Goal: Task Accomplishment & Management: Use online tool/utility

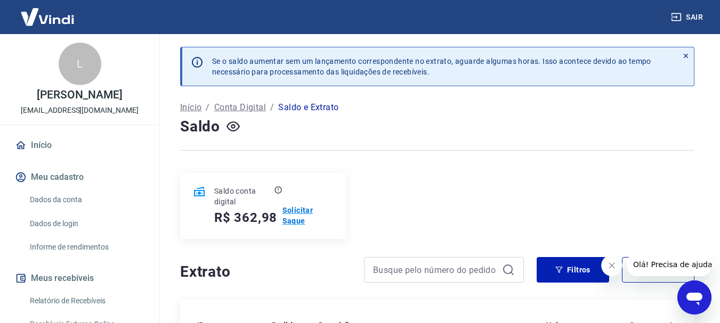
click at [294, 213] on p "Solicitar Saque" at bounding box center [307, 215] width 51 height 21
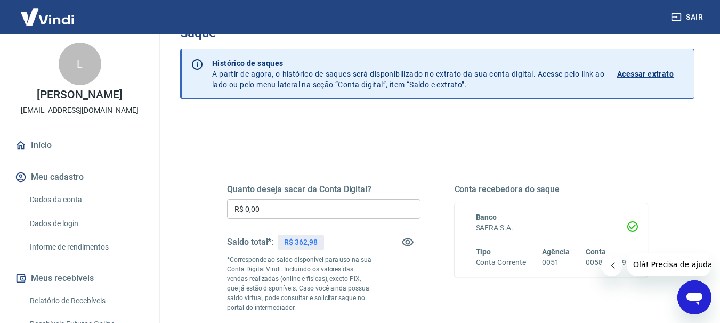
scroll to position [53, 0]
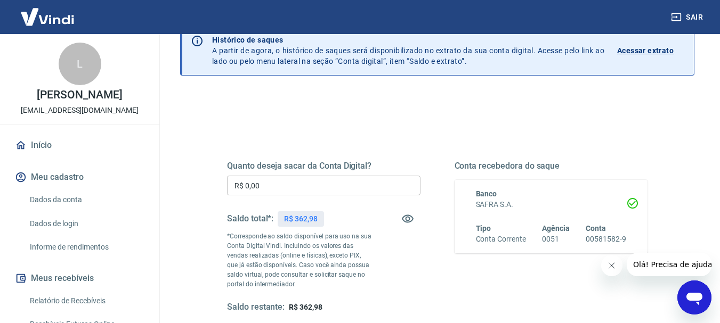
click at [247, 187] on input "R$ 0,00" at bounding box center [323, 186] width 193 height 20
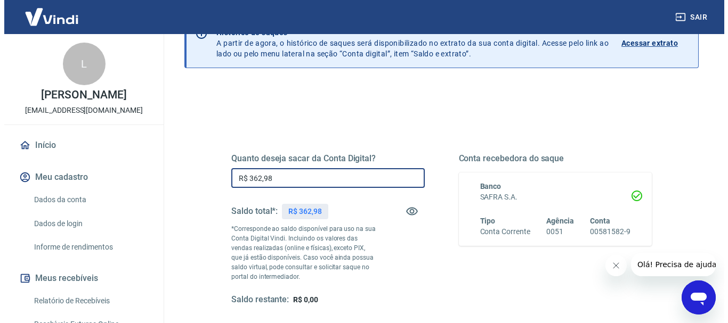
scroll to position [160, 0]
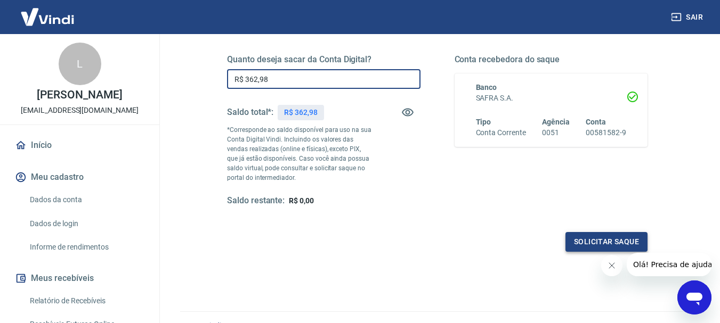
type input "R$ 362,98"
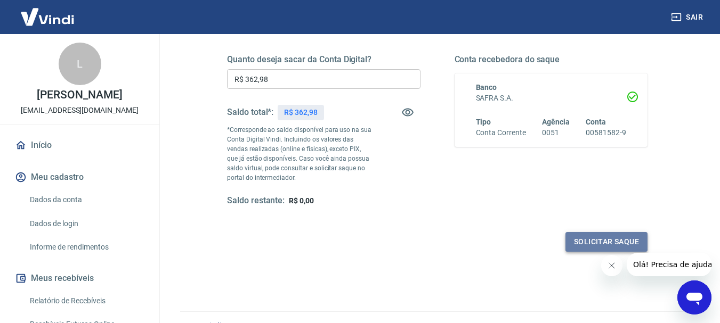
click at [586, 242] on button "Solicitar saque" at bounding box center [606, 242] width 82 height 20
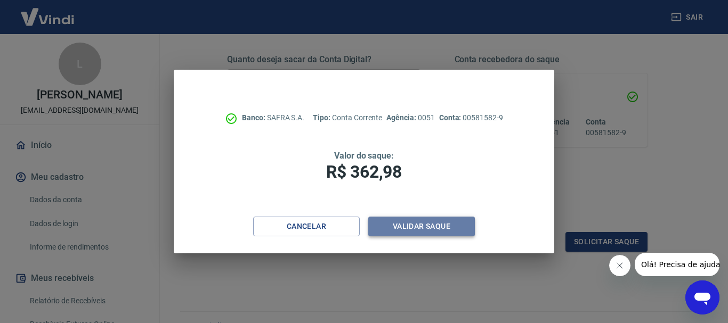
click at [434, 227] on button "Validar saque" at bounding box center [421, 227] width 107 height 20
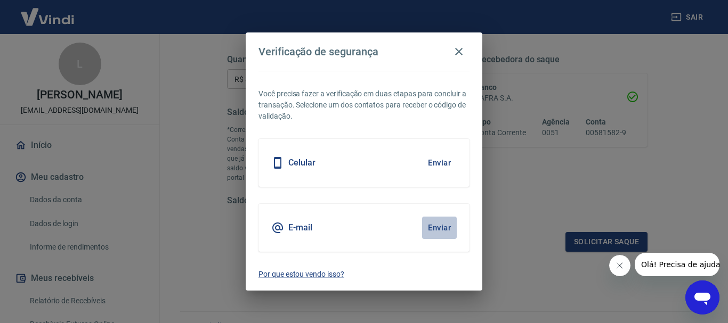
click at [439, 225] on button "Enviar" at bounding box center [439, 228] width 35 height 22
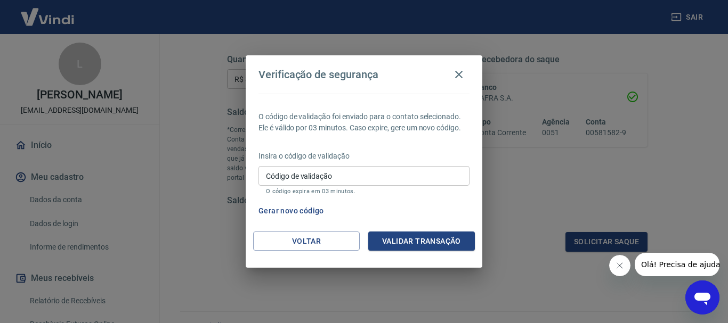
click at [670, 268] on span "Olá! Precisa de ajuda?" at bounding box center [681, 264] width 83 height 9
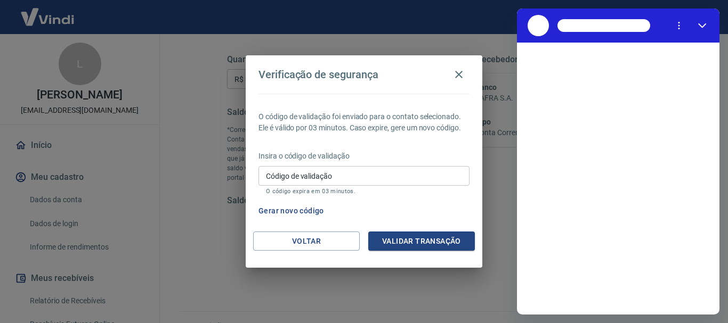
scroll to position [0, 0]
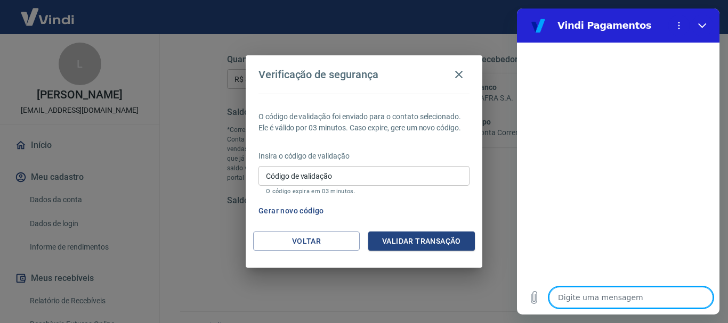
type textarea "o"
type textarea "x"
type textarea "ol"
type textarea "x"
type textarea "ola"
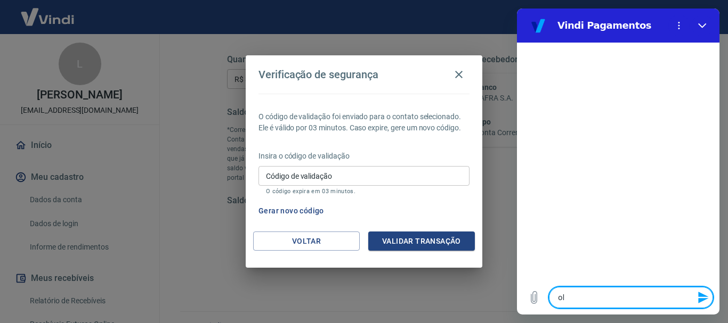
type textarea "x"
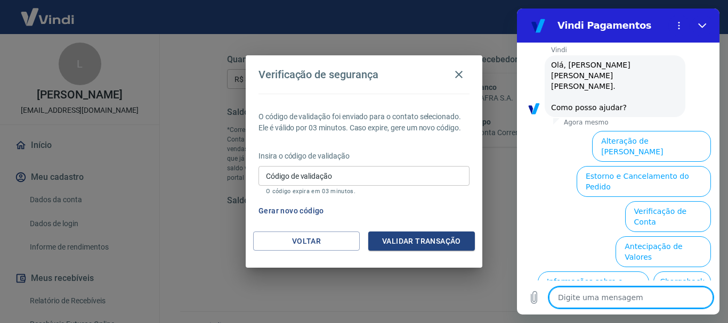
scroll to position [102, 0]
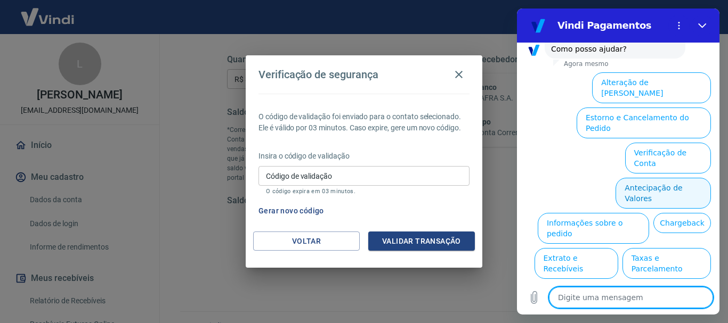
click at [656, 178] on button "Antecipação de Valores" at bounding box center [662, 193] width 95 height 31
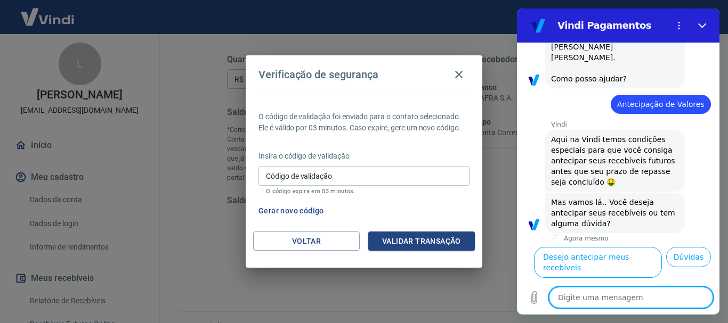
scroll to position [76, 0]
click at [677, 265] on button "Dúvidas" at bounding box center [688, 257] width 45 height 20
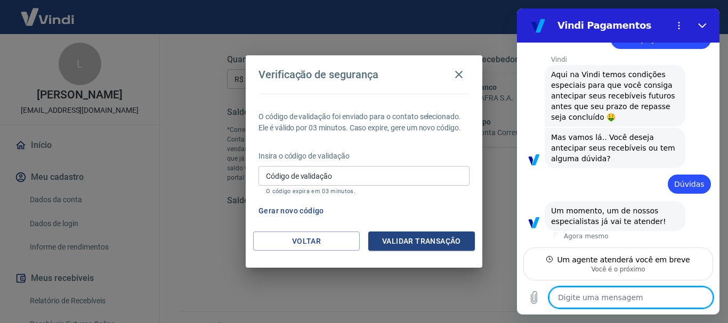
scroll to position [127, 0]
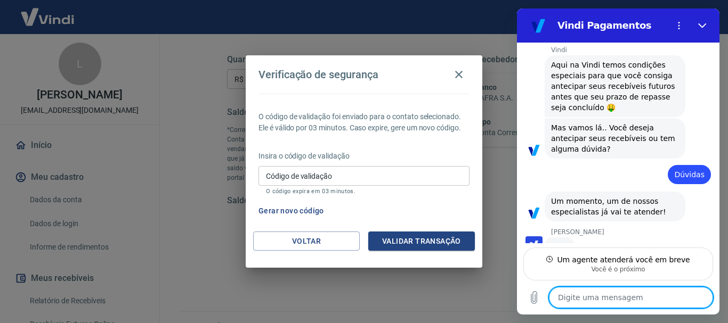
type textarea "x"
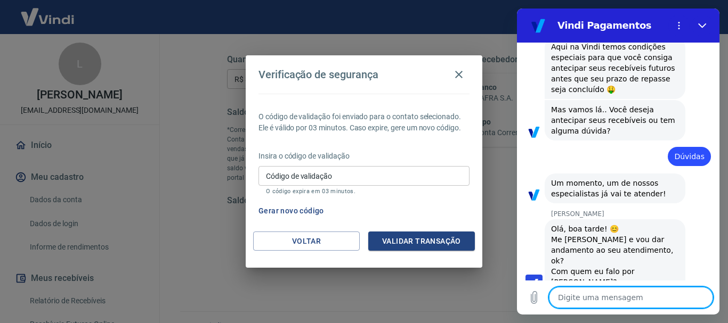
scroll to position [167, 0]
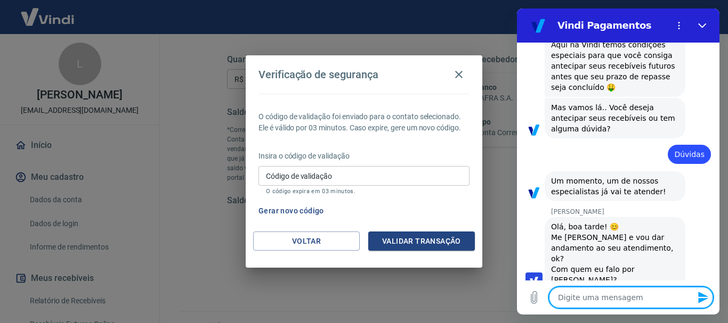
type textarea "L"
type textarea "x"
type textarea "Li"
type textarea "x"
type textarea "[PERSON_NAME]"
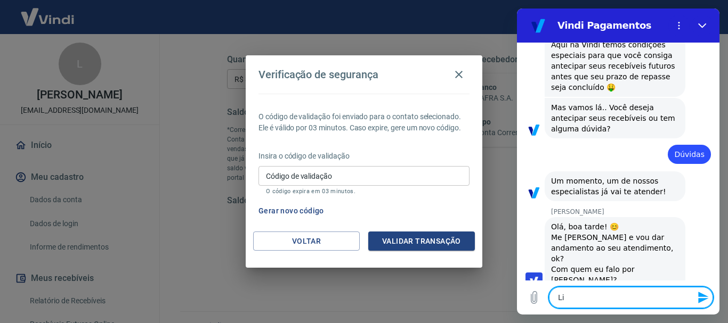
type textarea "x"
type textarea "Lizi"
type textarea "x"
type textarea "Lizie"
type textarea "x"
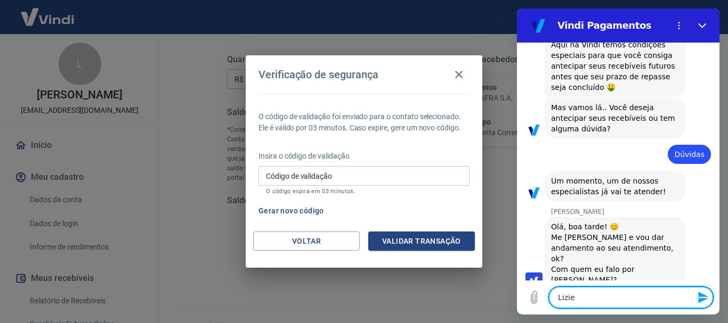
type textarea "Lizien"
type textarea "x"
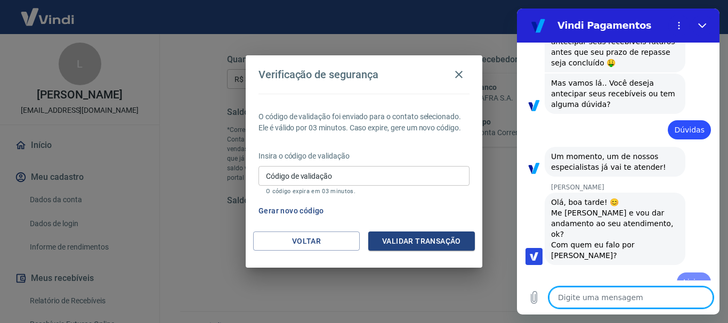
type textarea "x"
type textarea "E"
type textarea "x"
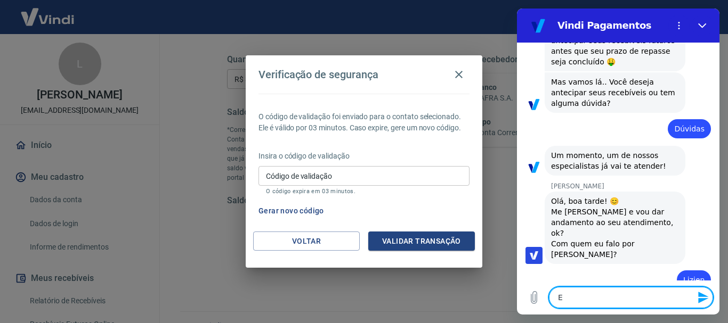
type textarea "Es"
type textarea "x"
type textarea "Est"
type textarea "x"
type textarea "Esto"
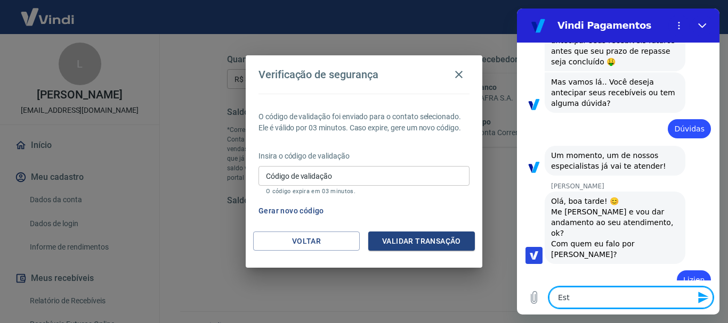
type textarea "x"
type textarea "Estou"
type textarea "x"
type textarea "Estou"
type textarea "x"
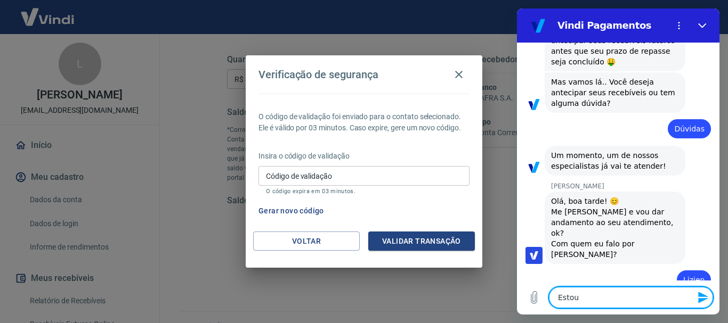
type textarea "Estou t"
type textarea "x"
type textarea "Estou te"
type textarea "x"
type textarea "Estou ten"
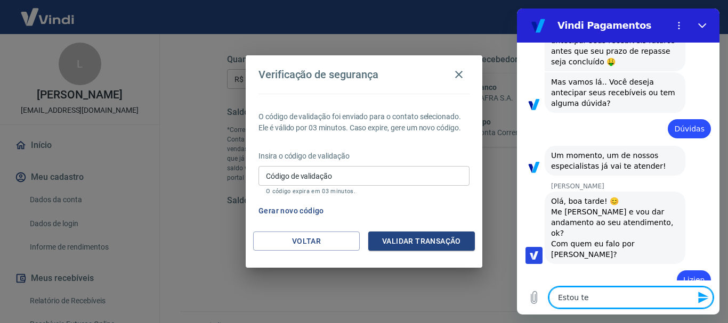
type textarea "x"
type textarea "Estou tent"
type textarea "x"
type textarea "Estou tenta"
type textarea "x"
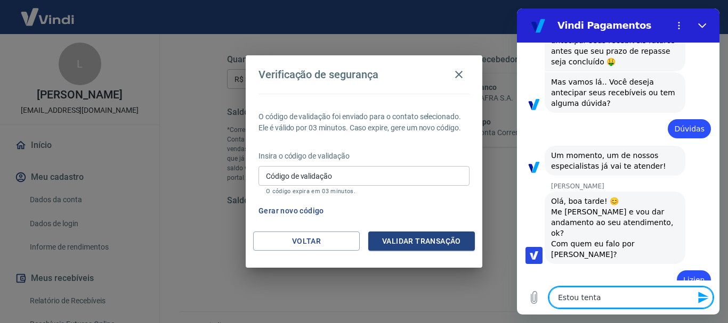
type textarea "Estou tentan"
type textarea "x"
type textarea "Estou tentand"
type textarea "x"
type textarea "Estou tentando"
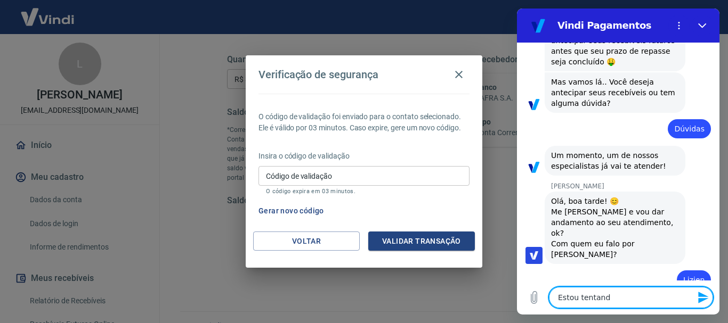
type textarea "x"
type textarea "Estou tentando"
type textarea "x"
type textarea "Estou tentando s"
type textarea "x"
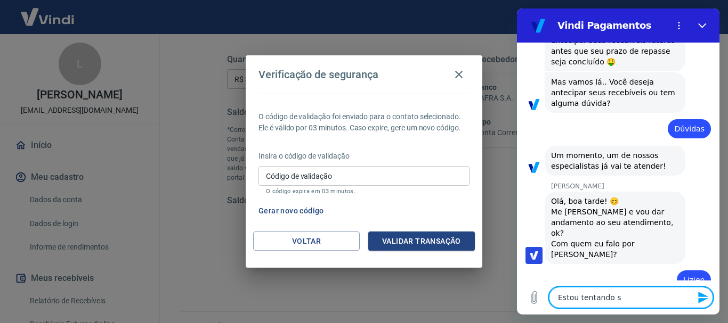
type textarea "Estou tentando sa"
type textarea "x"
type textarea "Estou tentando sac"
type textarea "x"
type textarea "Estou tentando saca"
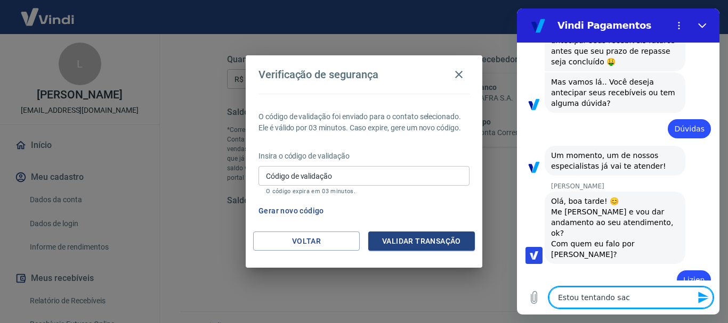
type textarea "x"
type textarea "Estou tentando sacar"
type textarea "x"
type textarea "Estou tentando sacar"
type textarea "x"
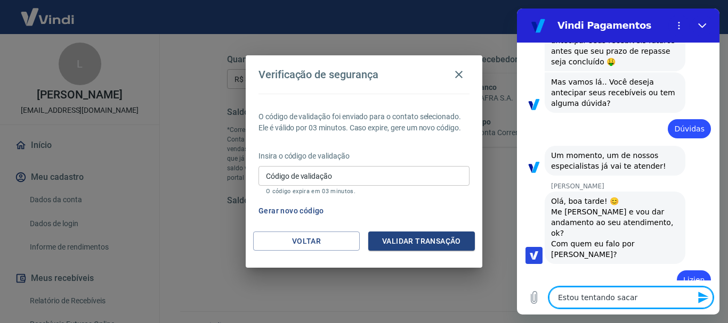
type textarea "Estou tentando sacar m"
type textarea "x"
type textarea "Estou tentando sacar ma"
type textarea "x"
type textarea "Estou tentando sacar mas"
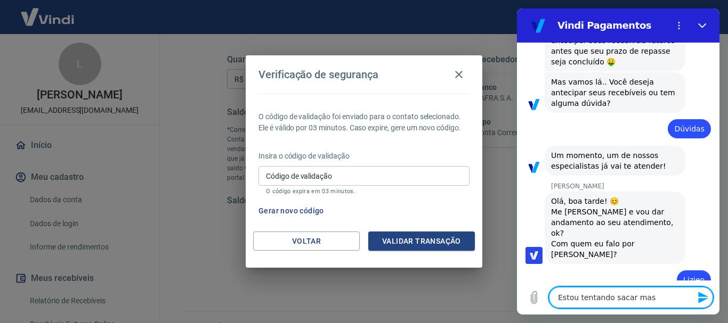
type textarea "x"
type textarea "Estou tentando sacar mas"
type textarea "x"
type textarea "Estou tentando sacar mas o"
type textarea "x"
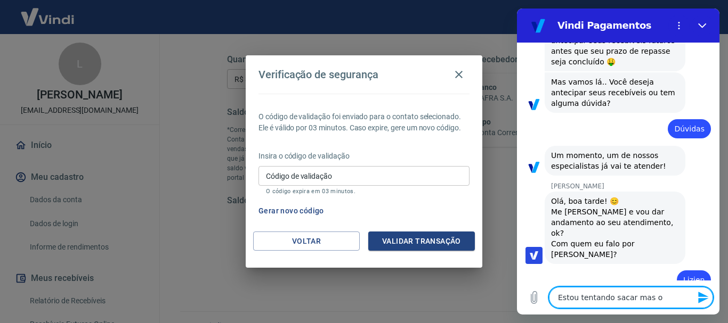
type textarea "Estou tentando sacar mas o"
type textarea "x"
type textarea "Estou tentando sacar mas o c"
type textarea "x"
type textarea "Estou tentando sacar mas o có"
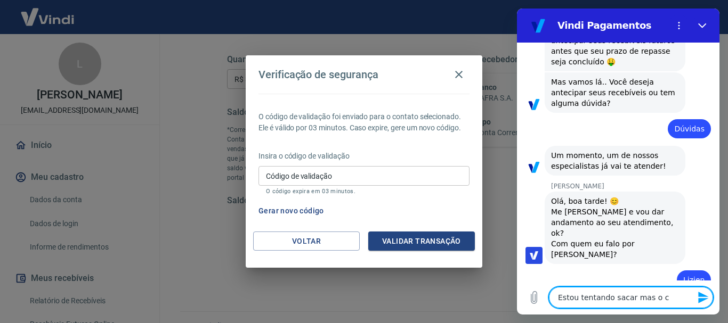
type textarea "x"
type textarea "Estou tentando sacar mas o cód"
type textarea "x"
type textarea "Estou tentando sacar mas o códi"
type textarea "x"
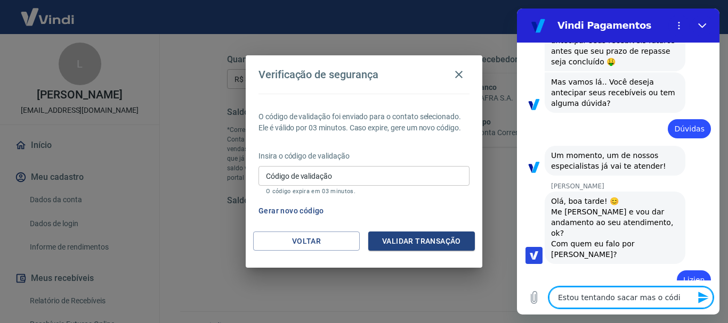
type textarea "Estou tentando sacar mas o códig"
type textarea "x"
type textarea "Estou tentando sacar mas o código"
type textarea "x"
type textarea "Estou tentando sacar mas o código"
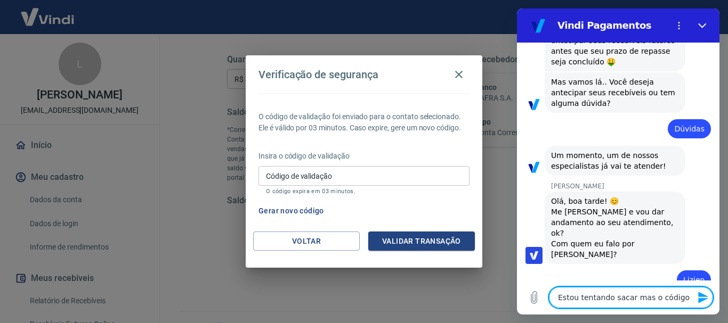
type textarea "x"
type textarea "Estou tentando sacar mas o código n"
type textarea "x"
type textarea "Estou tentando sacar mas o código nã"
type textarea "x"
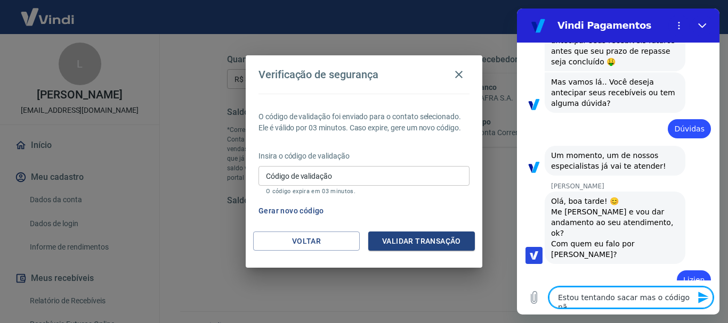
type textarea "Estou tentando sacar mas o código não"
type textarea "x"
type textarea "Estou tentando sacar mas o código não"
type textarea "x"
type textarea "Estou tentando sacar mas o código não v"
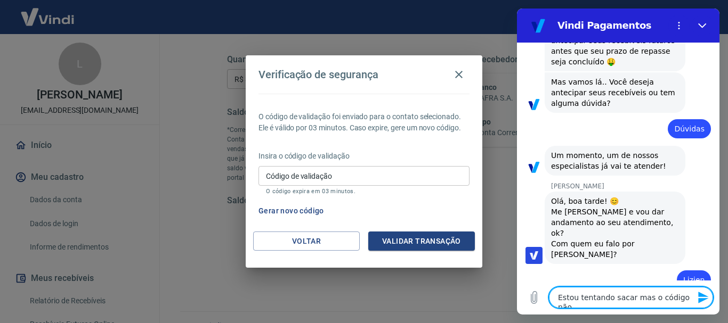
type textarea "x"
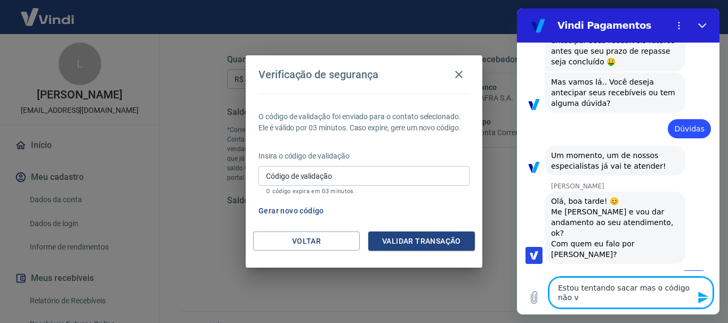
type textarea "Estou tentando sacar mas o código não ve"
type textarea "x"
type textarea "Estou tentando sacar mas o código não vem"
type textarea "x"
type textarea "Estou tentando sacar mas o código não vem"
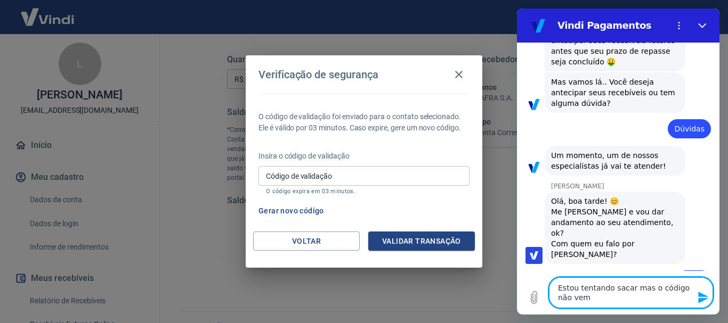
type textarea "x"
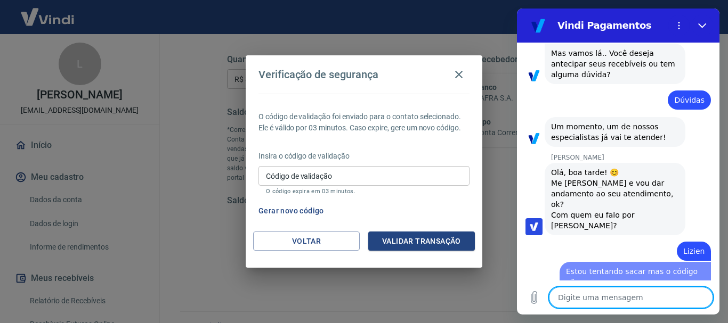
type textarea "x"
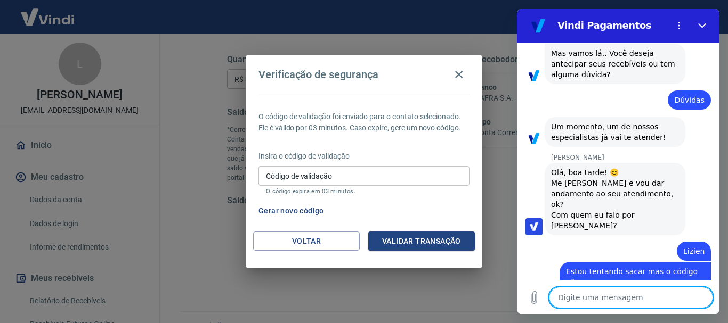
type textarea "N"
type textarea "x"
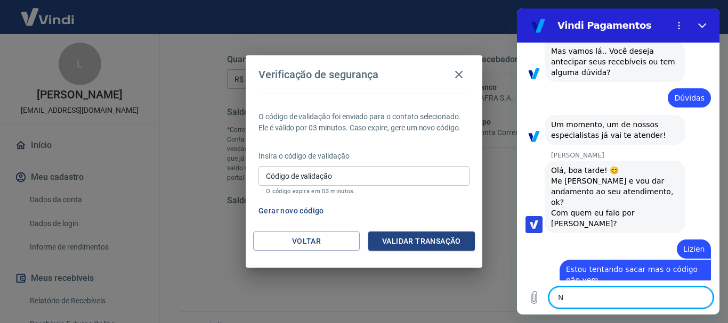
type textarea "Ne"
type textarea "x"
type textarea "Nem"
type textarea "x"
type textarea "Nem"
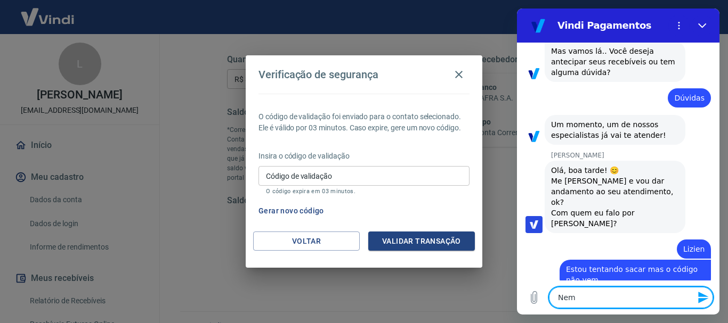
type textarea "x"
type textarea "Nem e"
type textarea "x"
type textarea "Nem e-"
type textarea "x"
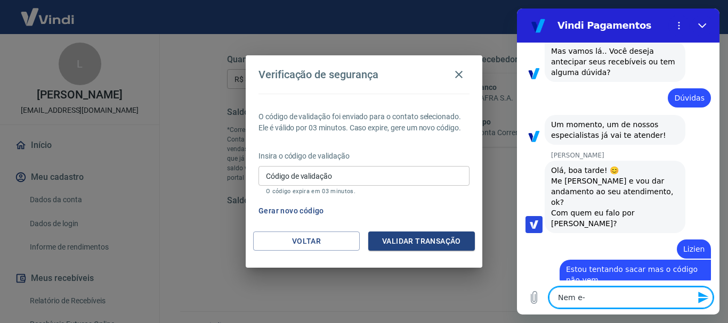
type textarea "Nem e-m"
type textarea "x"
type textarea "Nem e-ma"
type textarea "x"
type textarea "Nem e-mai"
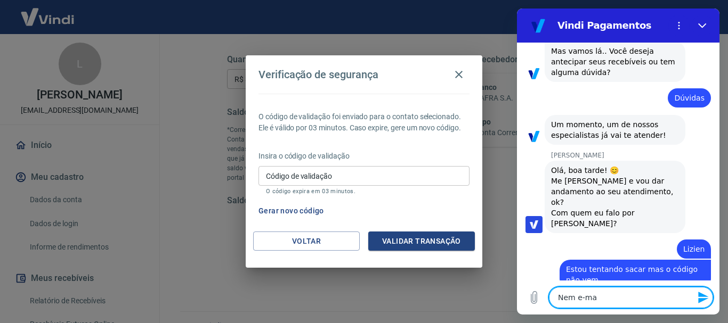
type textarea "x"
type textarea "Nem e-mail"
type textarea "x"
type textarea "Nem e-mail"
type textarea "x"
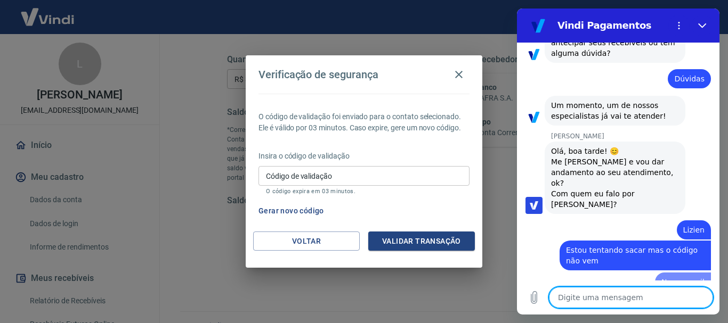
type textarea "x"
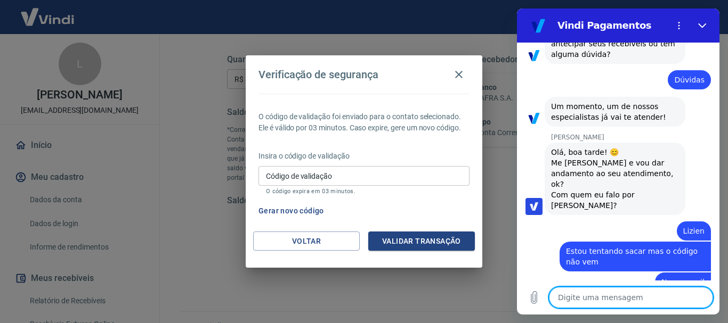
type textarea "N"
type textarea "x"
type textarea "Ne"
type textarea "x"
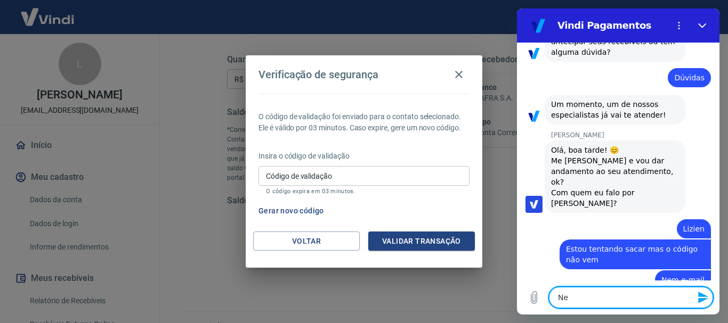
type textarea "Nem"
type textarea "x"
type textarea "Nem"
type textarea "x"
type textarea "Nem S"
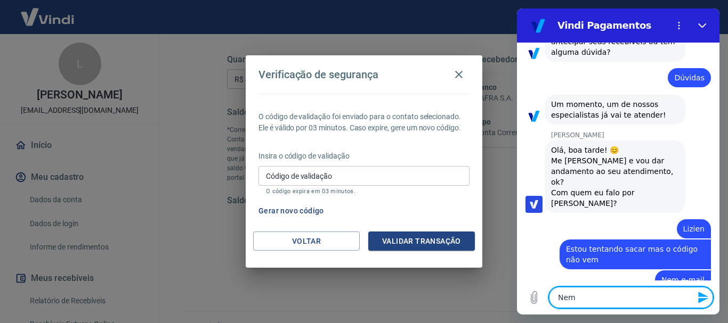
type textarea "x"
type textarea "Nem SM"
type textarea "x"
type textarea "Nem SMS"
type textarea "x"
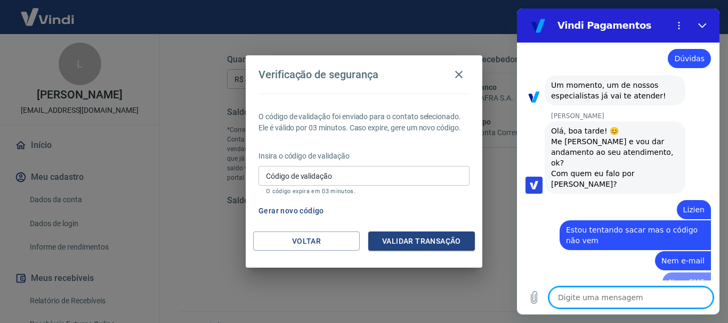
type textarea "x"
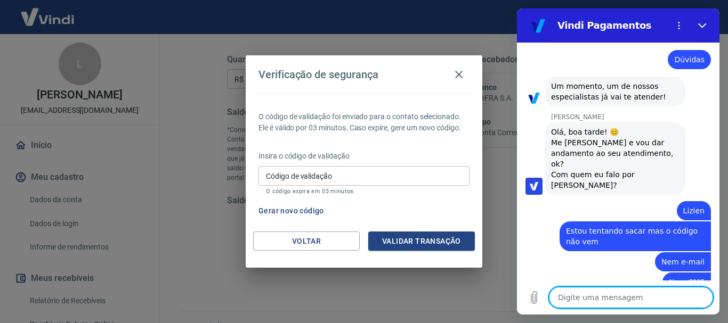
scroll to position [264, 0]
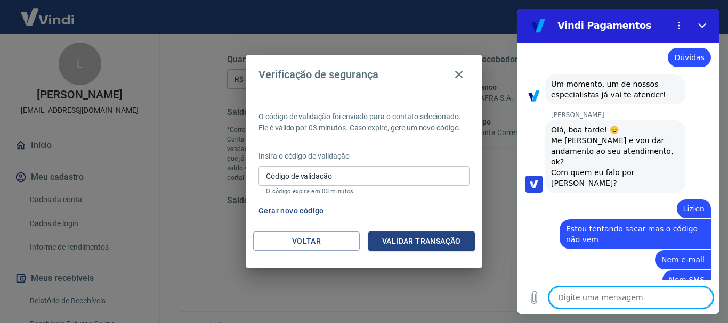
type textarea "n"
type textarea "x"
type textarea "ne"
type textarea "x"
type textarea "nen"
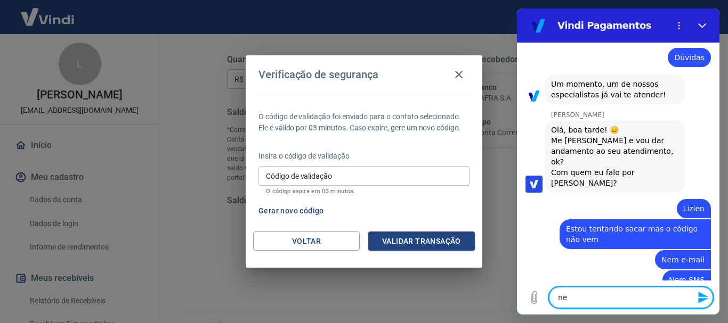
type textarea "x"
type textarea "nenh"
type textarea "x"
type textarea "nenhu"
type textarea "x"
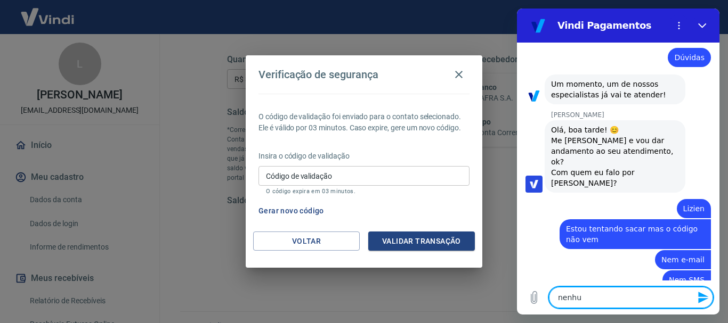
type textarea "nenhum"
type textarea "x"
type textarea "nenhum"
type textarea "x"
type textarea "nenhum d"
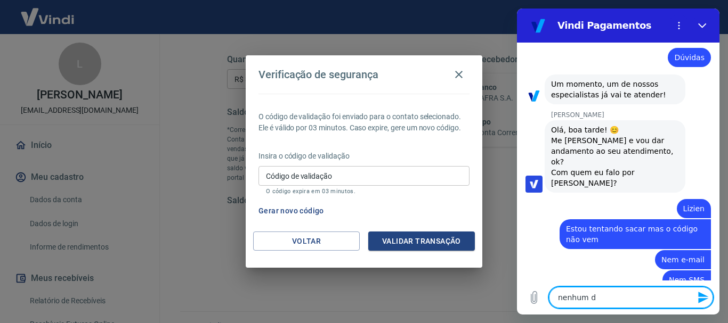
type textarea "x"
type textarea "nenhum do"
type textarea "x"
type textarea "nenhum dos"
type textarea "x"
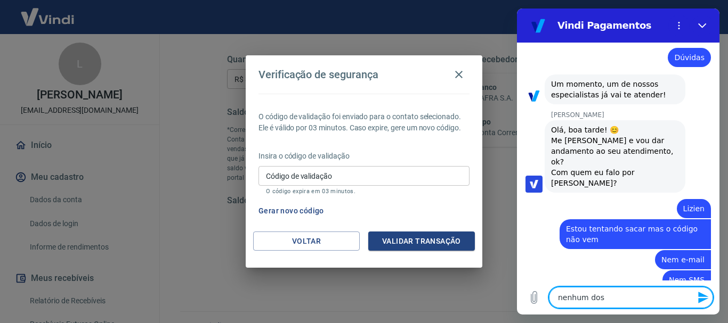
type textarea "nenhum doso"
type textarea "x"
type textarea "nenhum doso"
type textarea "x"
type textarea "nenhum doso d"
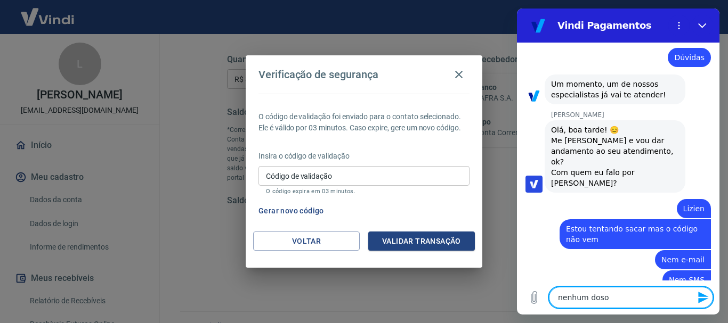
type textarea "x"
type textarea "nenhum doso do"
type textarea "x"
type textarea "nenhum doso doi"
type textarea "x"
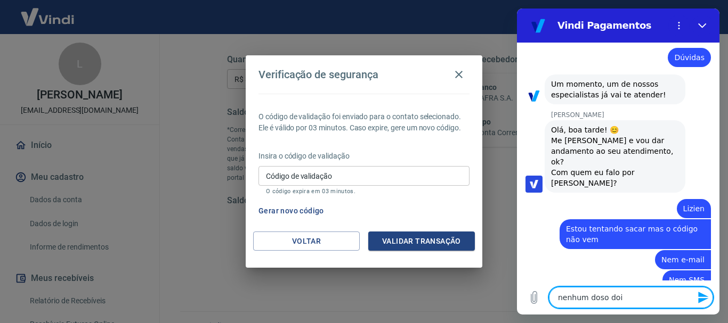
type textarea "nenhum doso dois"
type textarea "x"
type textarea "nenhum doso dois"
type textarea "x"
type textarea "nenhum doso dois f"
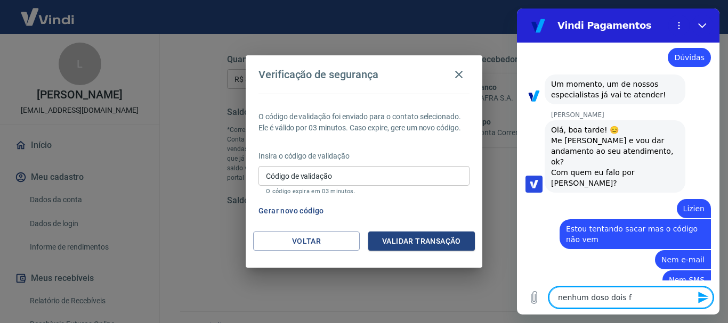
type textarea "x"
type textarea "nenhum doso dois fu"
type textarea "x"
type textarea "nenhum doso dois fun"
type textarea "x"
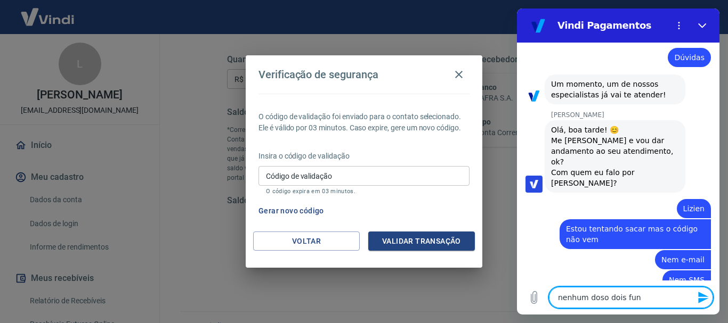
type textarea "nenhum doso dois func"
type textarea "x"
type textarea "nenhum doso dois funci"
type textarea "x"
type textarea "nenhum doso dois funcio"
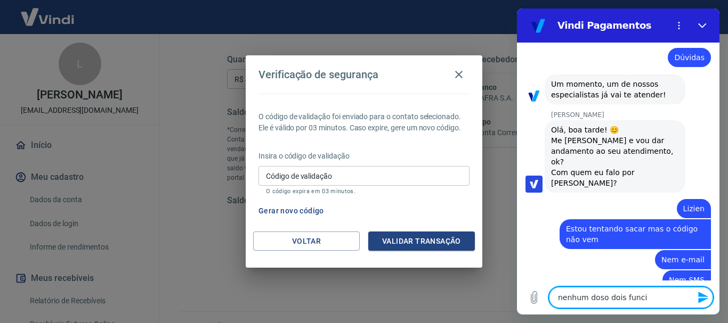
type textarea "x"
type textarea "nenhum doso dois funcion"
type textarea "x"
type textarea "nenhum doso dois funciona"
type textarea "x"
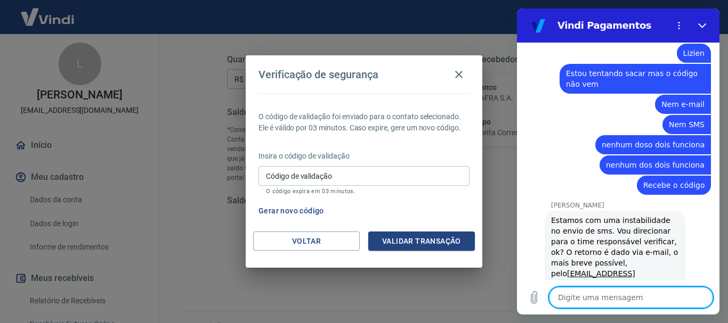
scroll to position [419, 0]
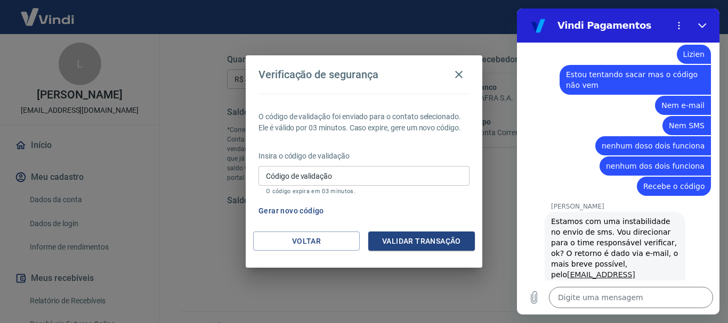
click at [607, 271] on link "[EMAIL_ADDRESS][DOMAIN_NAME]" at bounding box center [593, 280] width 84 height 19
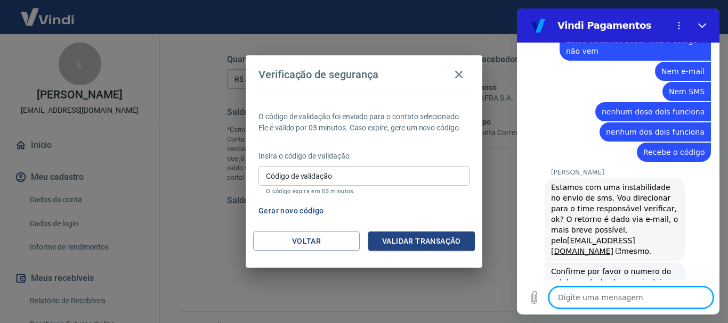
scroll to position [455, 0]
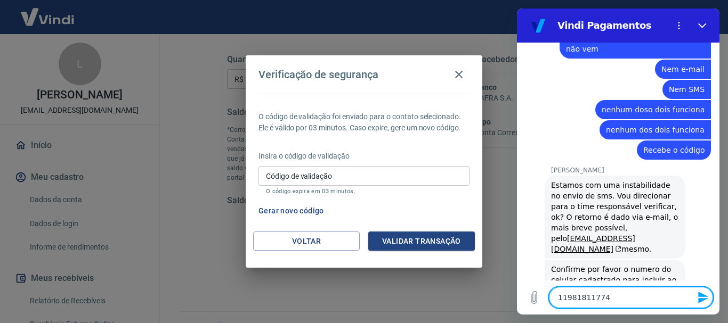
click at [699, 298] on icon "Enviar mensagem" at bounding box center [703, 297] width 13 height 13
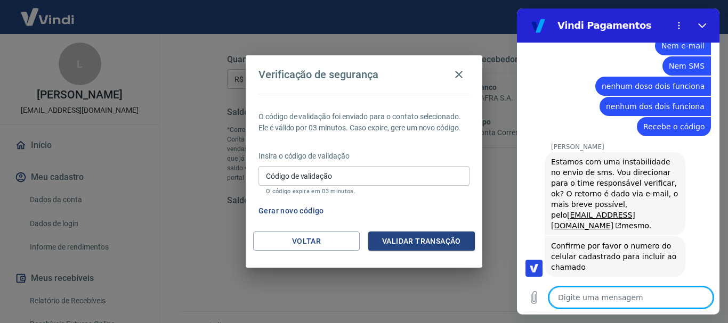
scroll to position [480, 0]
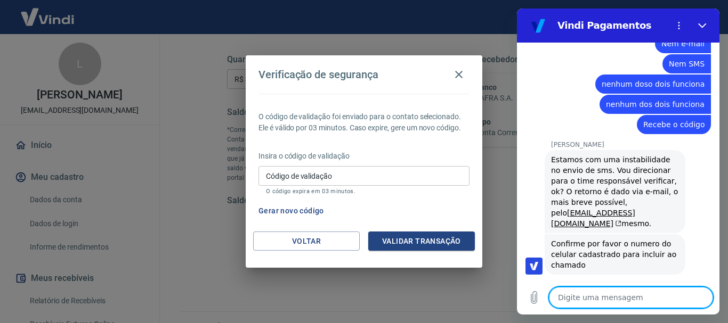
click at [488, 183] on div "Verificação de segurança O código de validação foi enviado para o contato selec…" at bounding box center [364, 161] width 728 height 323
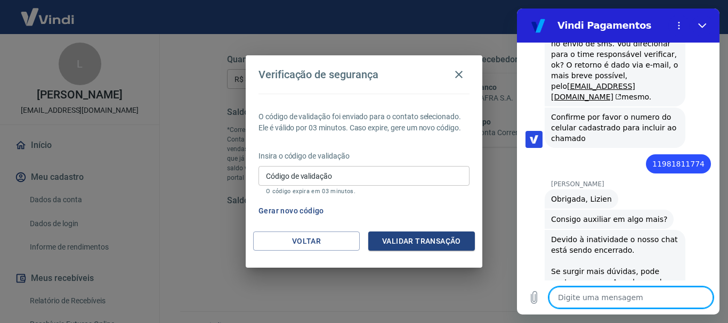
scroll to position [609, 0]
